Goal: Information Seeking & Learning: Learn about a topic

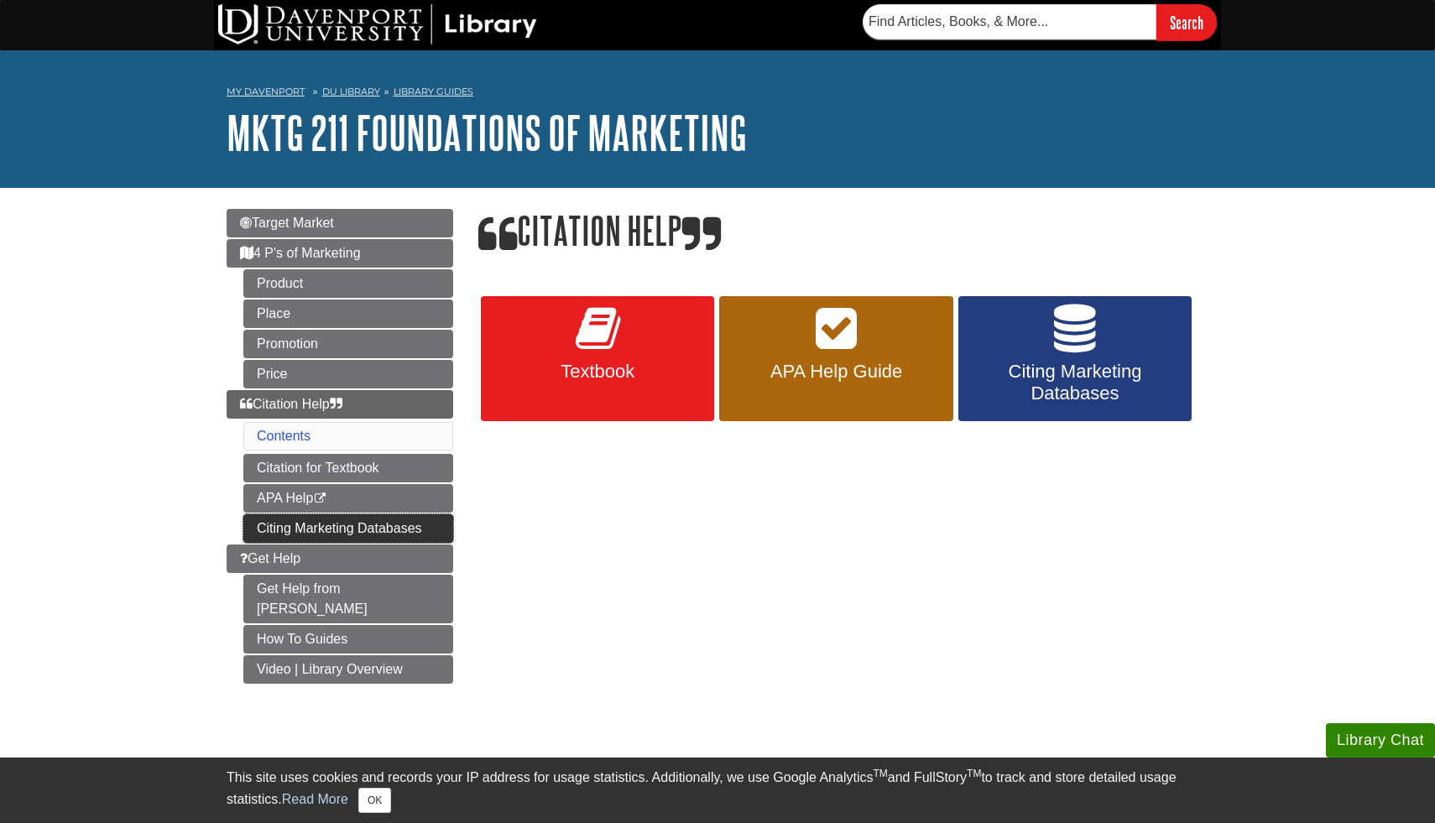
click at [361, 535] on link "Citing Marketing Databases" at bounding box center [348, 528] width 210 height 29
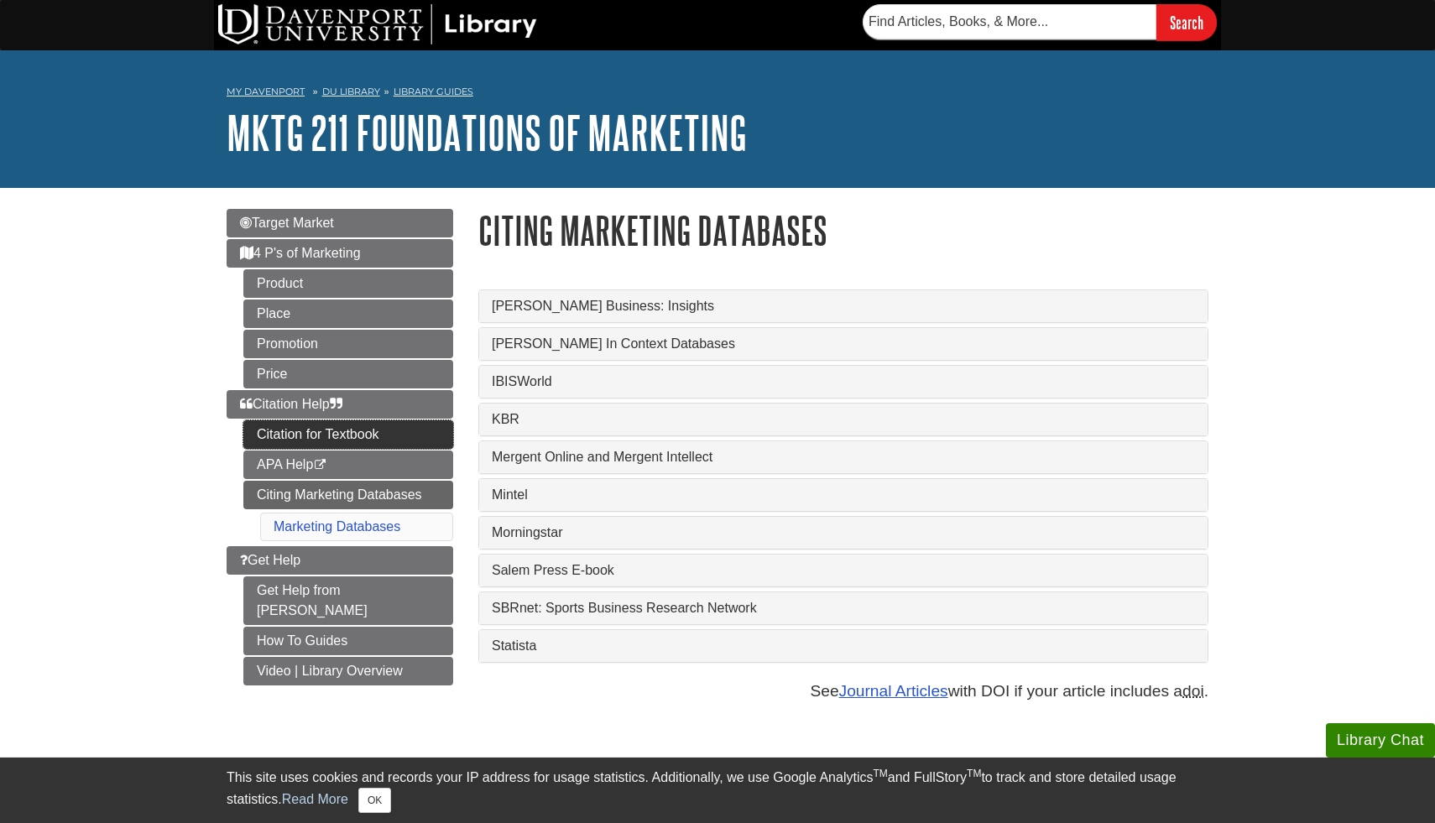
click at [336, 427] on link "Citation for Textbook" at bounding box center [348, 434] width 210 height 29
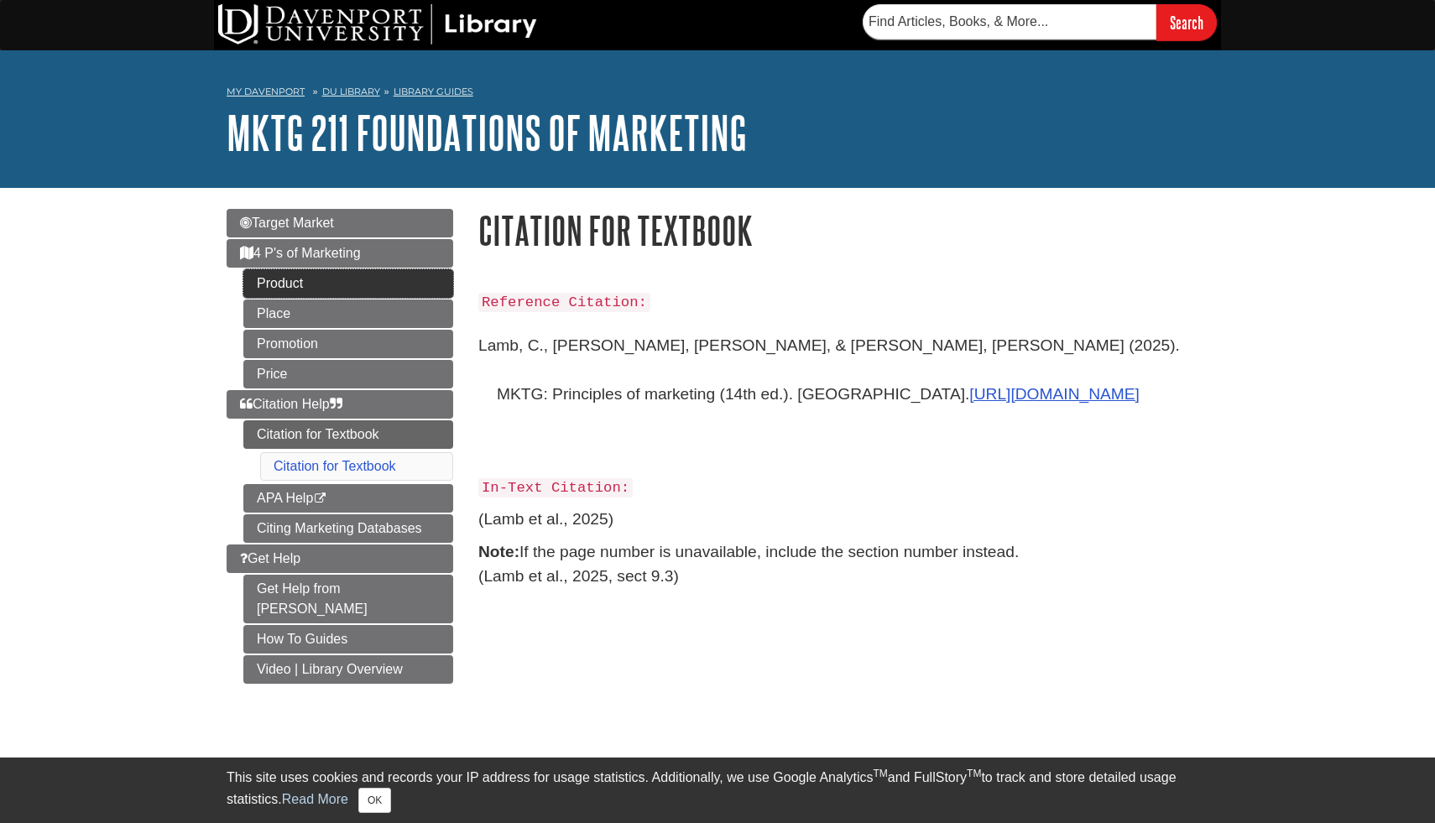
click at [329, 281] on link "Product" at bounding box center [348, 283] width 210 height 29
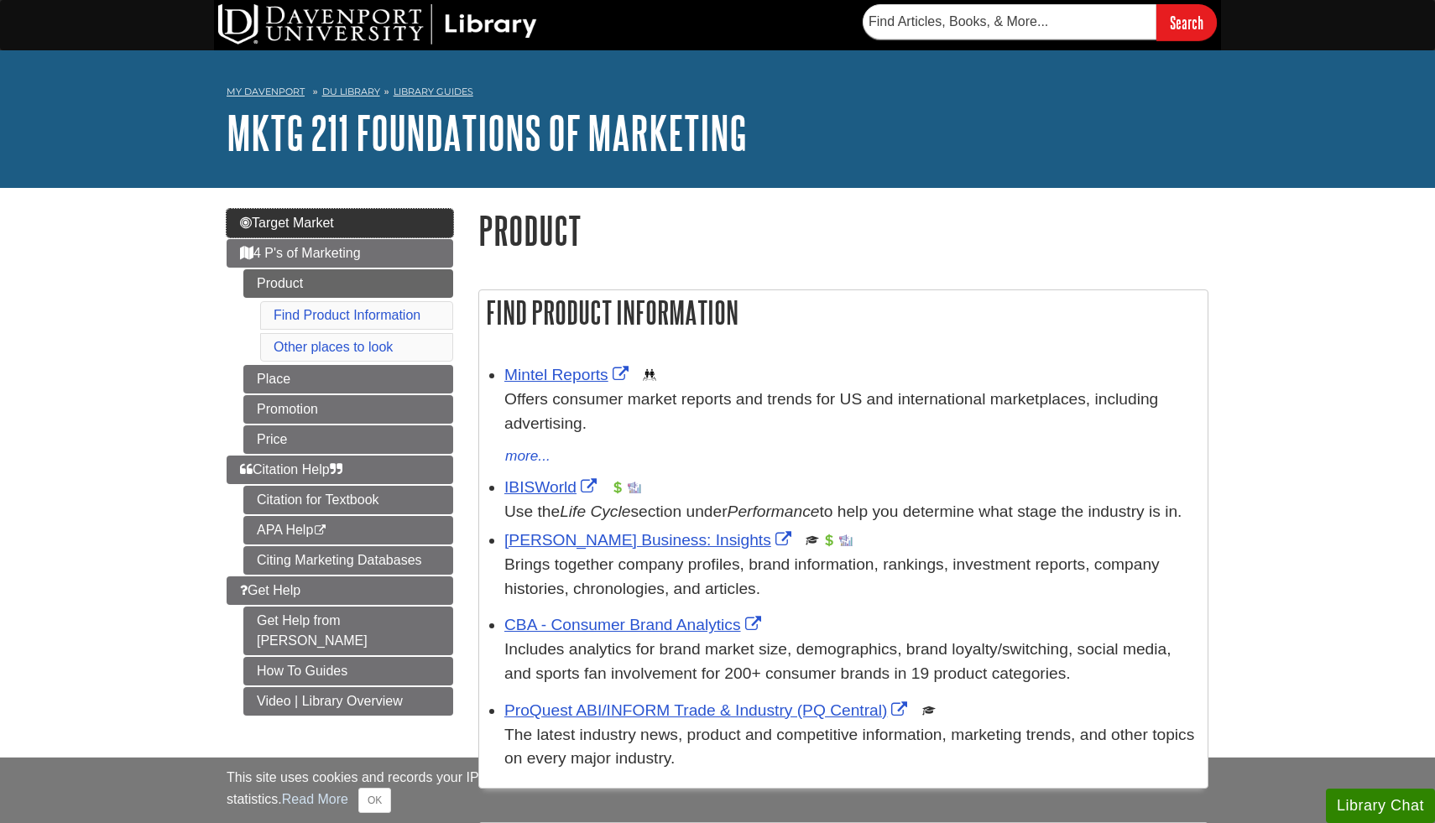
click at [326, 220] on span "Target Market" at bounding box center [287, 223] width 94 height 14
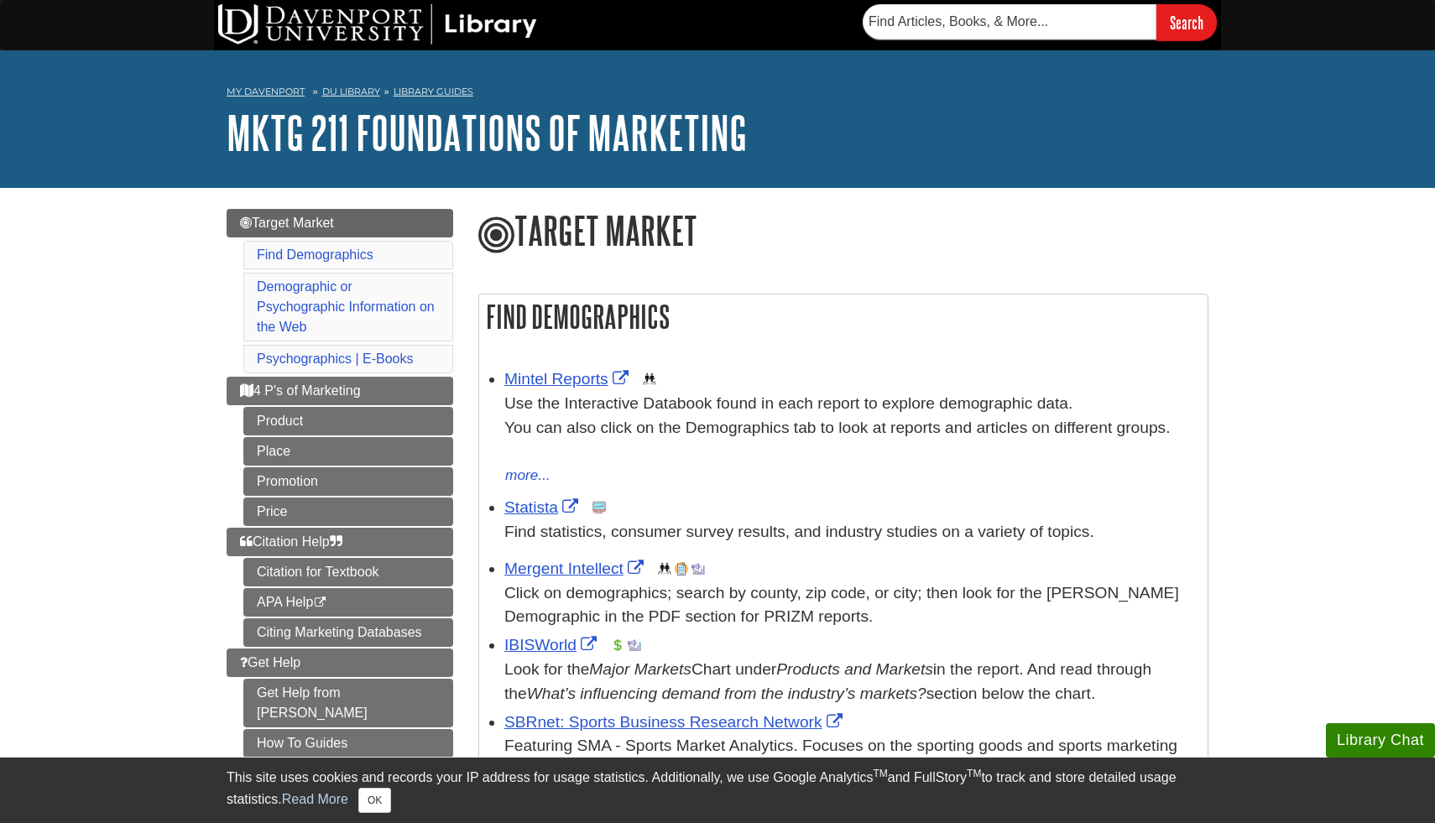
scroll to position [224, 0]
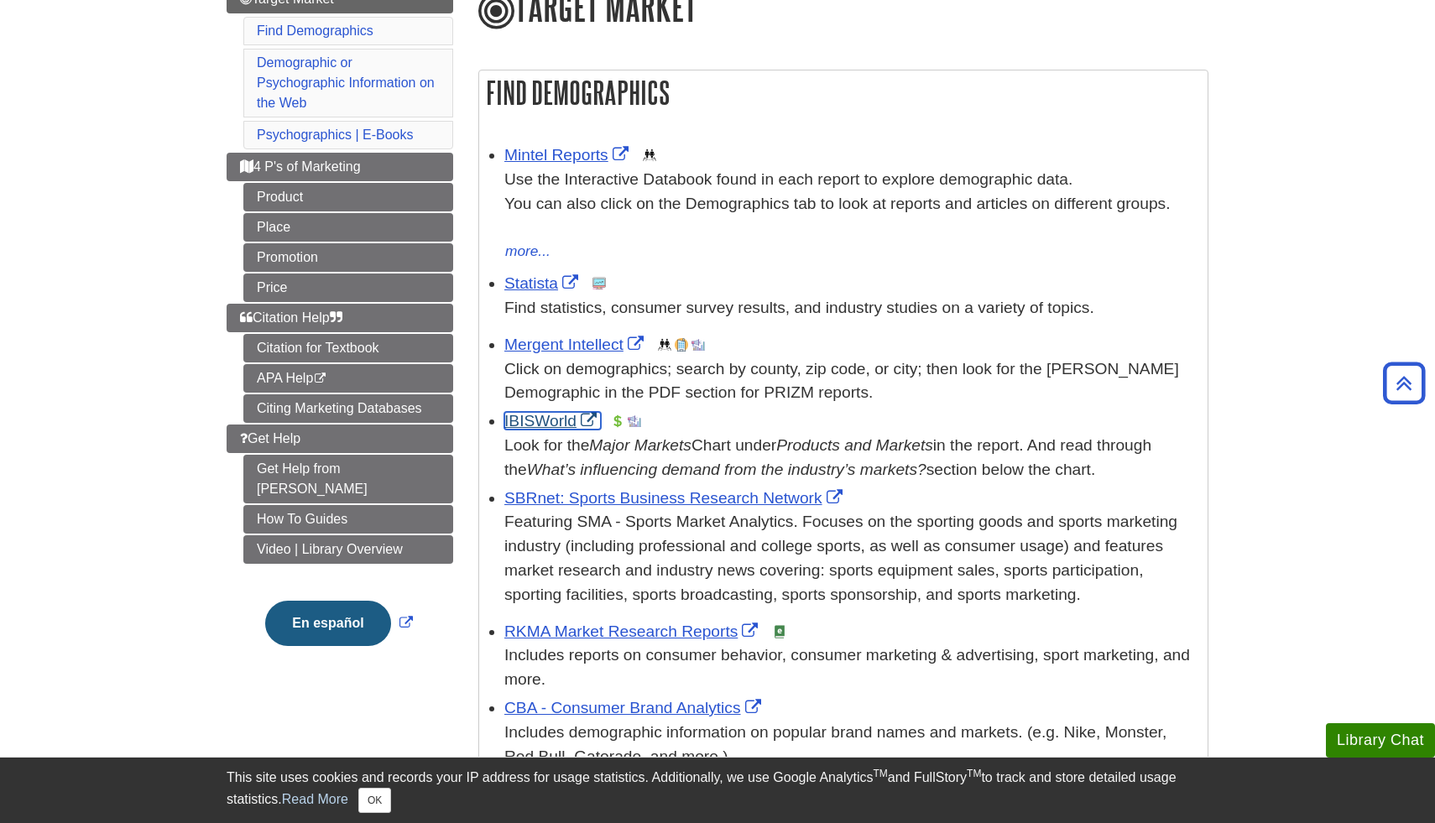
click at [551, 421] on link "IBISWorld" at bounding box center [552, 421] width 97 height 18
